Goal: Information Seeking & Learning: Learn about a topic

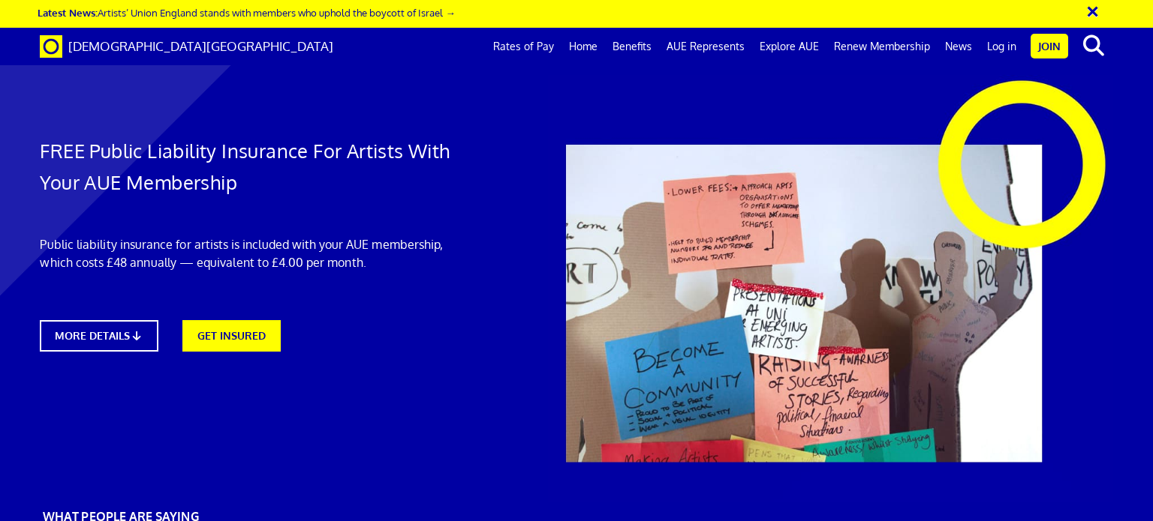
scroll to position [3295, 0]
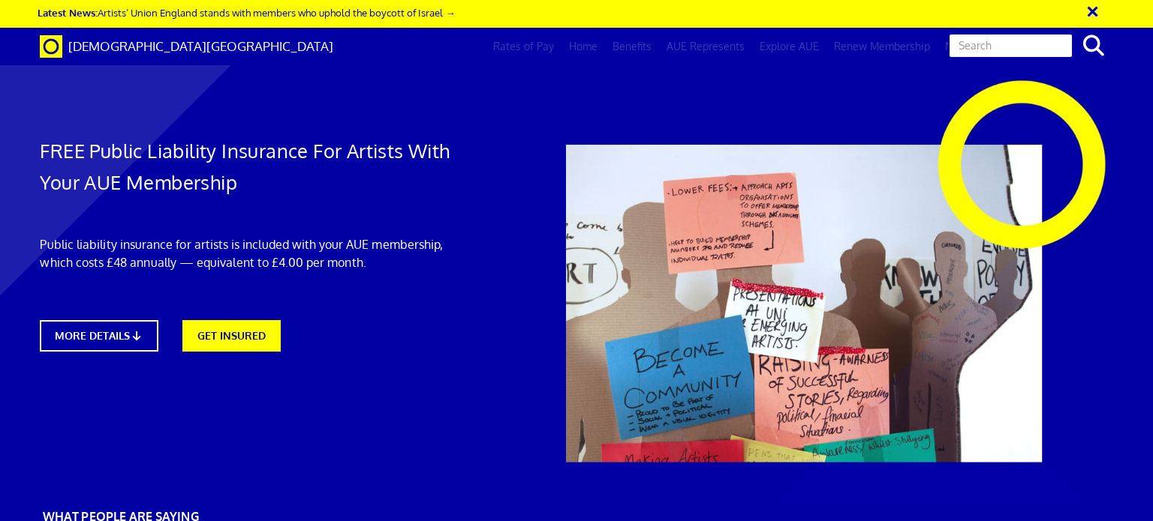
click at [1072, 44] on input "text" at bounding box center [1010, 46] width 125 height 26
type input "public indemnity"
click at [1071, 30] on button "search" at bounding box center [1094, 46] width 46 height 32
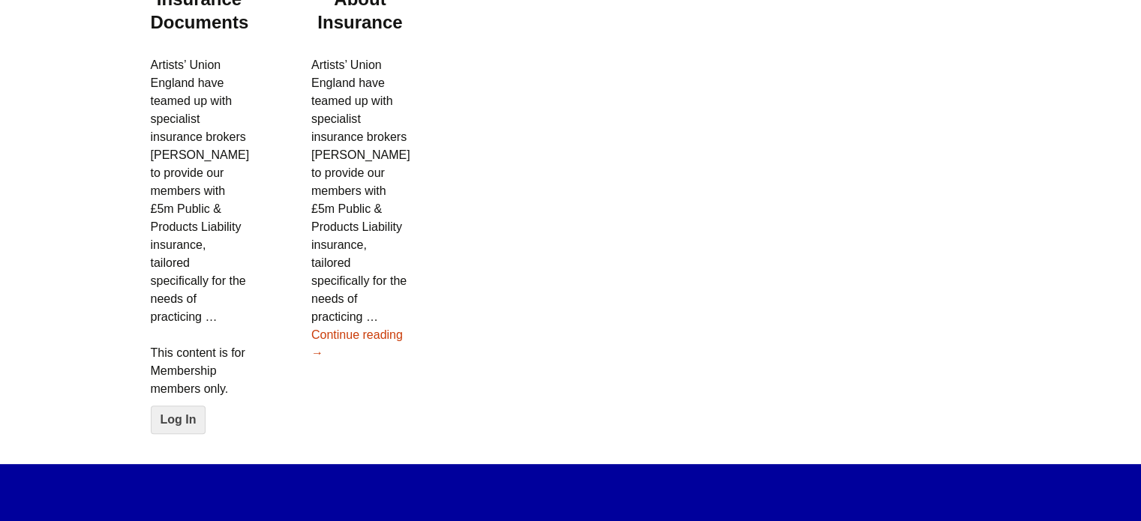
scroll to position [374, 0]
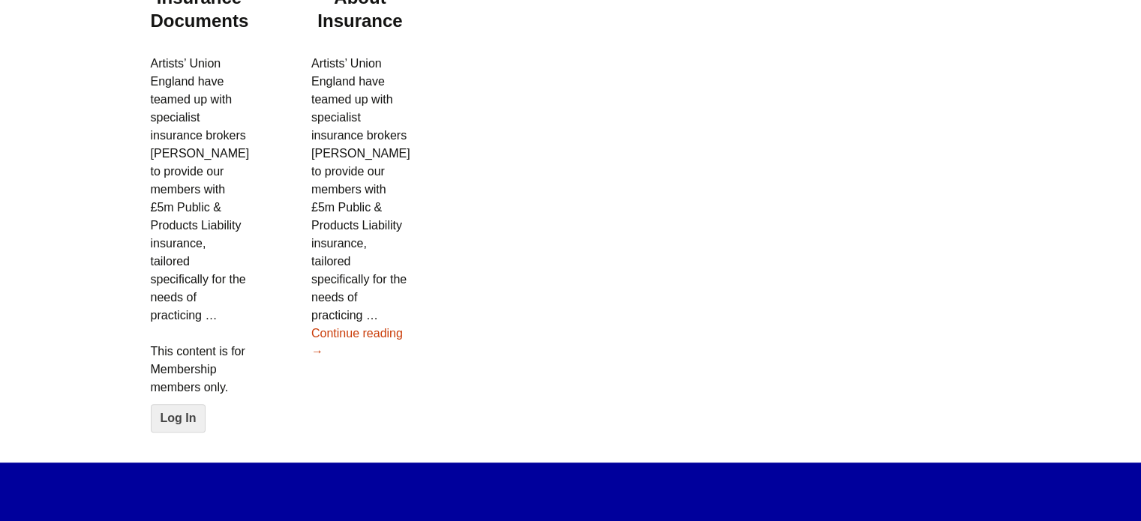
click at [323, 310] on p "Artists’ Union England have teamed up with specialist insurance brokers [PERSON…" at bounding box center [360, 208] width 98 height 306
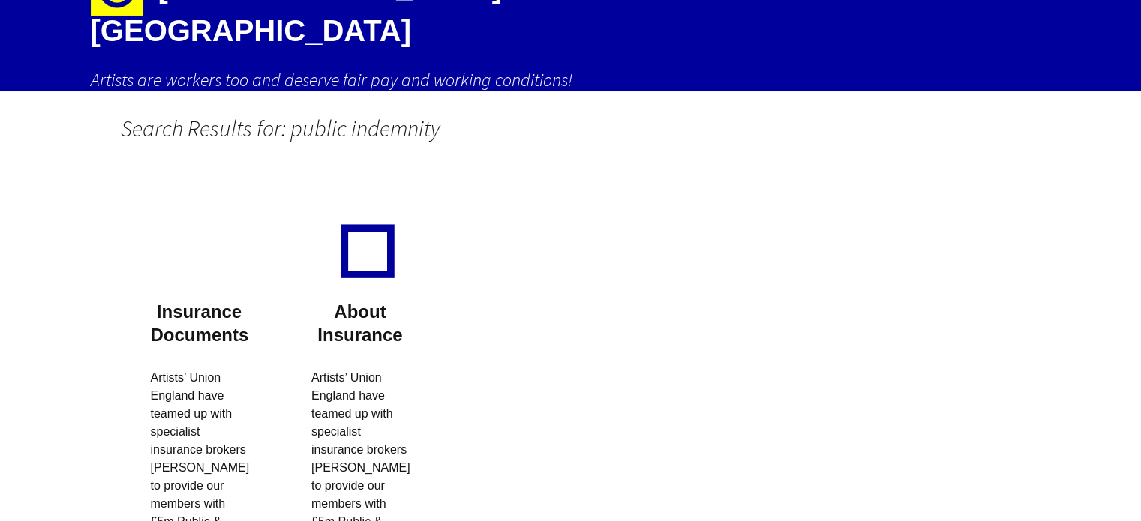
scroll to position [0, 0]
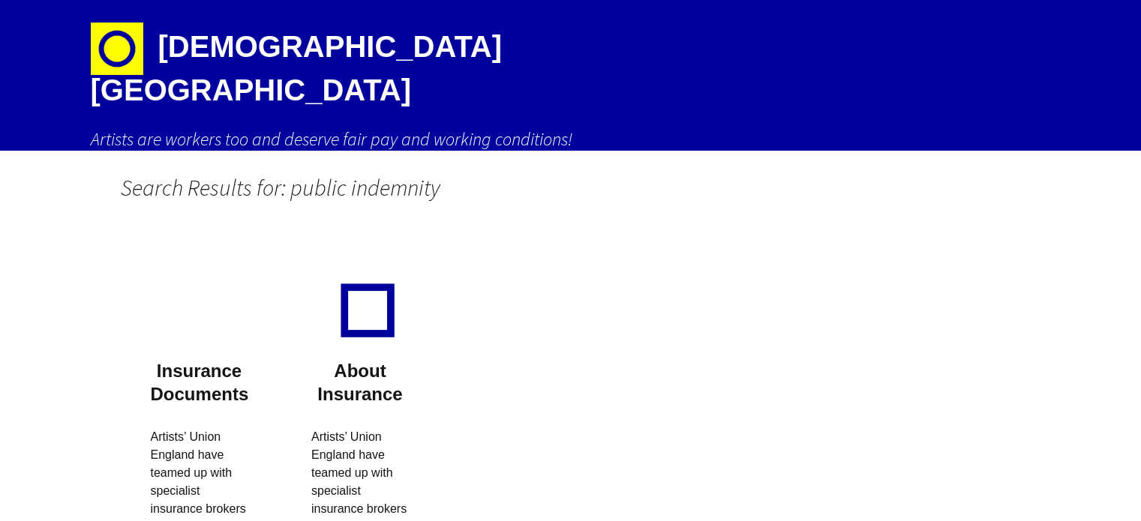
click at [126, 52] on img at bounding box center [117, 49] width 53 height 53
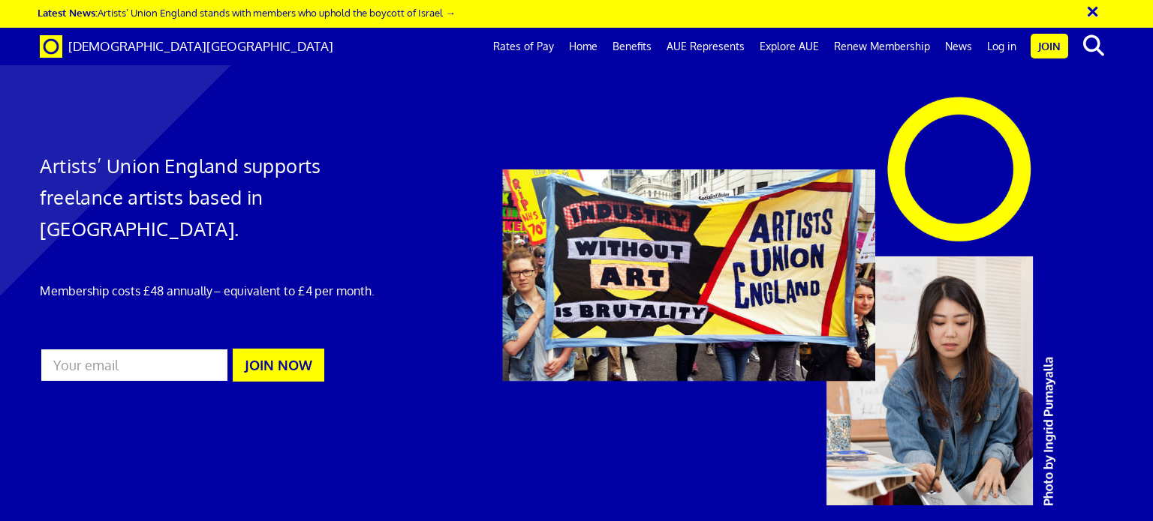
scroll to position [872, 0]
